Goal: Find specific page/section: Find specific page/section

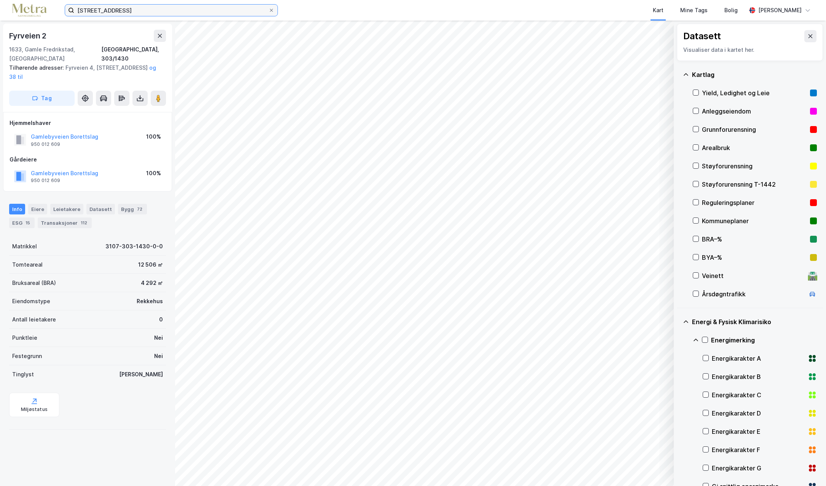
click at [122, 12] on input "[STREET_ADDRESS]" at bounding box center [171, 10] width 194 height 11
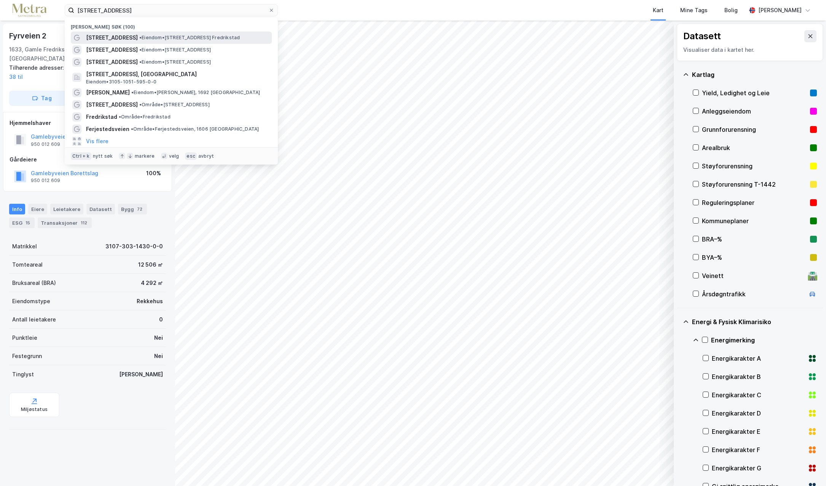
click at [147, 37] on span "• Eiendom • [STREET_ADDRESS] Fredrikstad" at bounding box center [189, 38] width 100 height 6
